Goal: Information Seeking & Learning: Check status

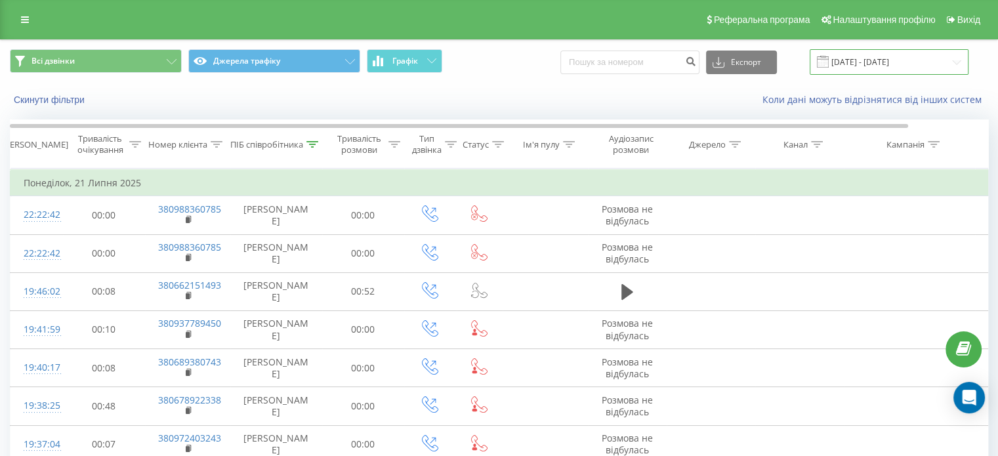
click at [882, 56] on input "[DATE] - [DATE]" at bounding box center [889, 62] width 159 height 26
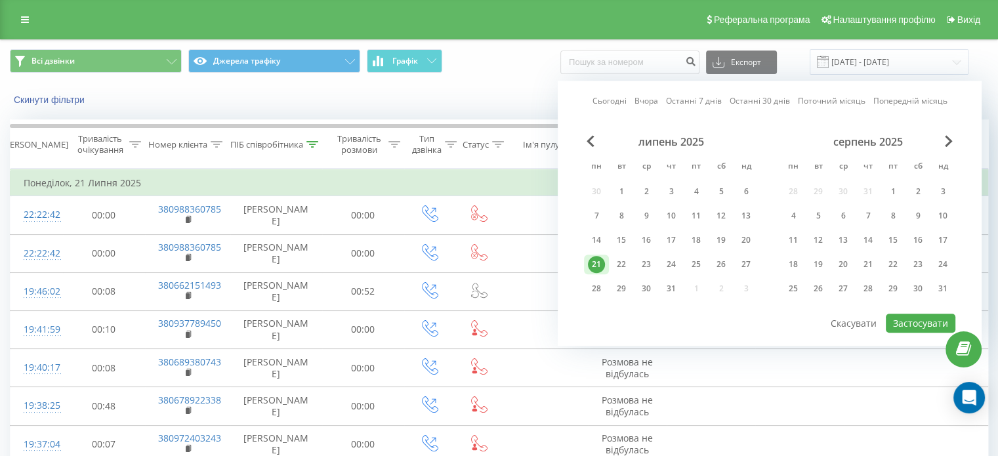
click at [625, 100] on link "Сьогодні" at bounding box center [609, 101] width 34 height 12
click at [905, 327] on button "Застосувати" at bounding box center [921, 323] width 70 height 19
type input "[DATE] - [DATE]"
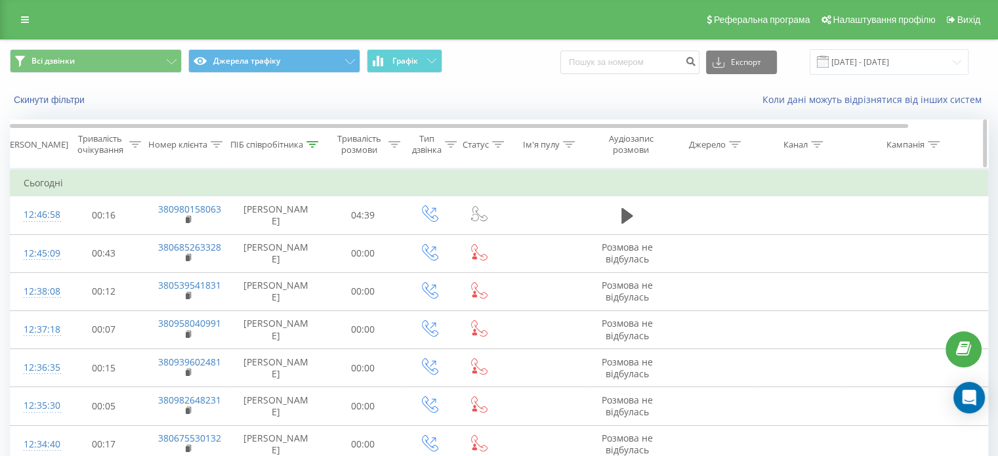
click at [310, 142] on icon at bounding box center [312, 144] width 12 height 7
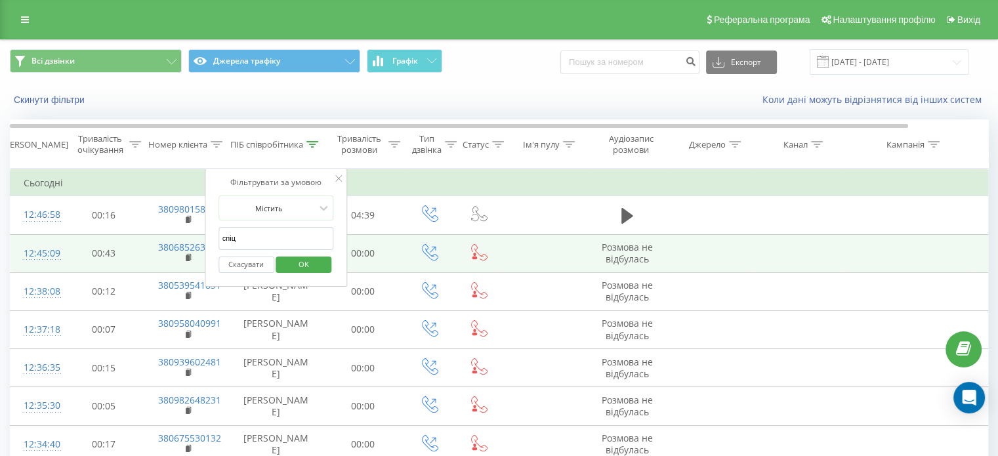
drag, startPoint x: 274, startPoint y: 240, endPoint x: 161, endPoint y: 233, distance: 113.1
click at [161, 233] on table "Фільтрувати за умовою Дорівнює Скасувати OK Фільтрувати за умовою Містить Скасу…" at bounding box center [542, 354] width 1064 height 371
type input "гаян"
click button "OK" at bounding box center [304, 265] width 56 height 16
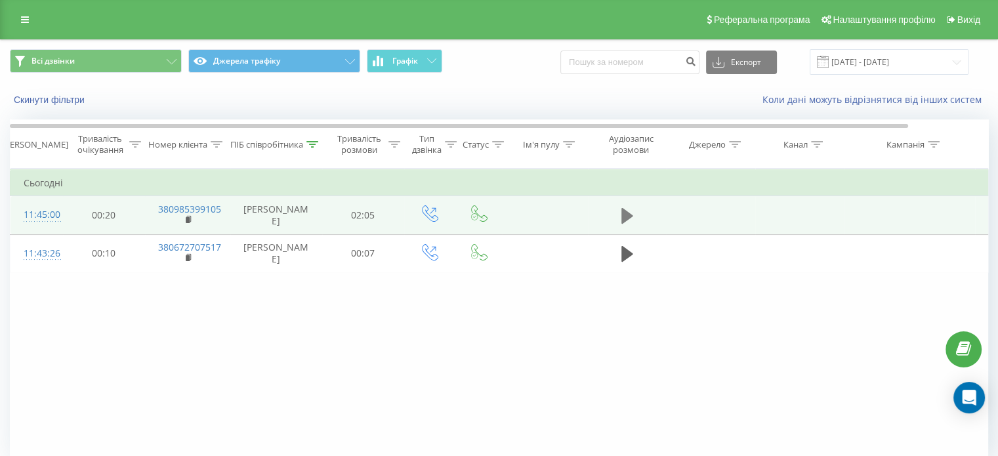
click at [631, 215] on icon at bounding box center [627, 216] width 12 height 16
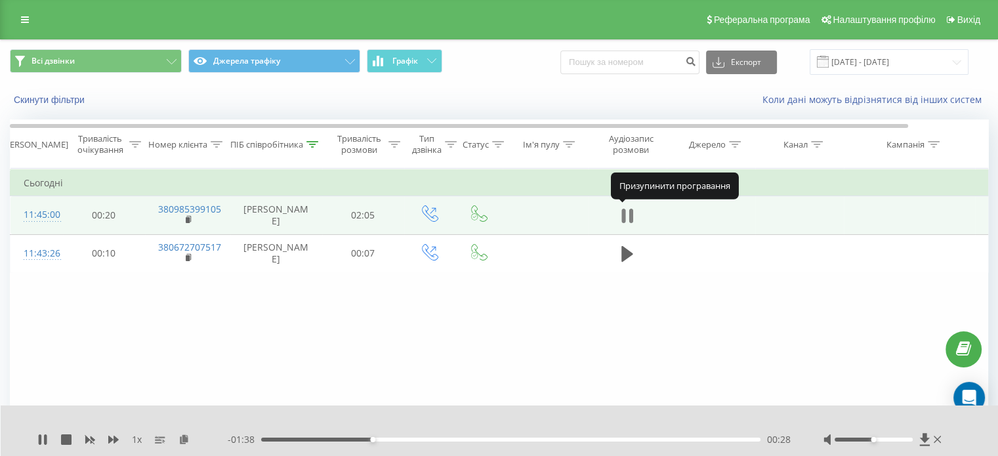
click at [625, 211] on icon at bounding box center [627, 216] width 12 height 18
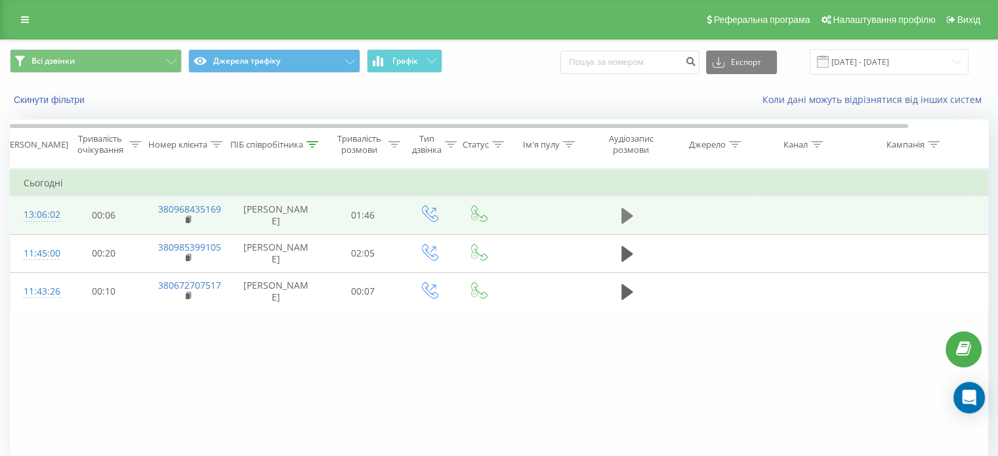
click at [631, 213] on icon at bounding box center [627, 216] width 12 height 18
